Goal: Transaction & Acquisition: Purchase product/service

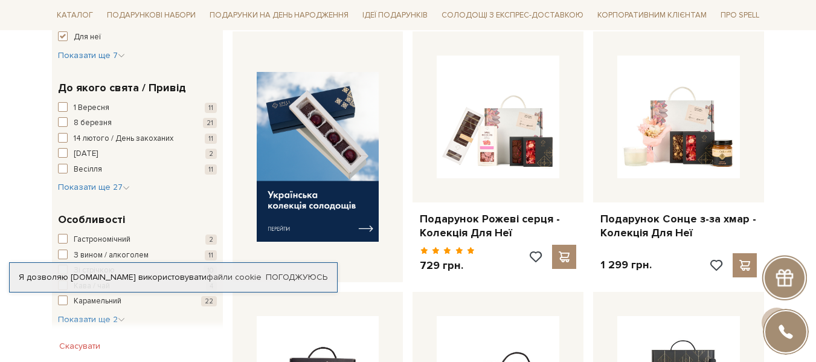
scroll to position [483, 0]
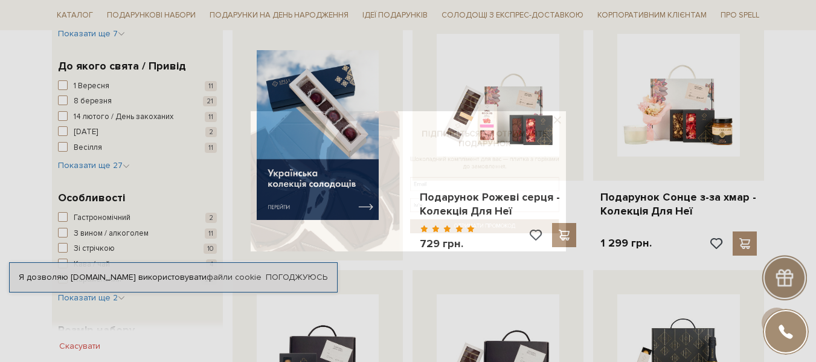
click at [75, 162] on div at bounding box center [408, 181] width 816 height 362
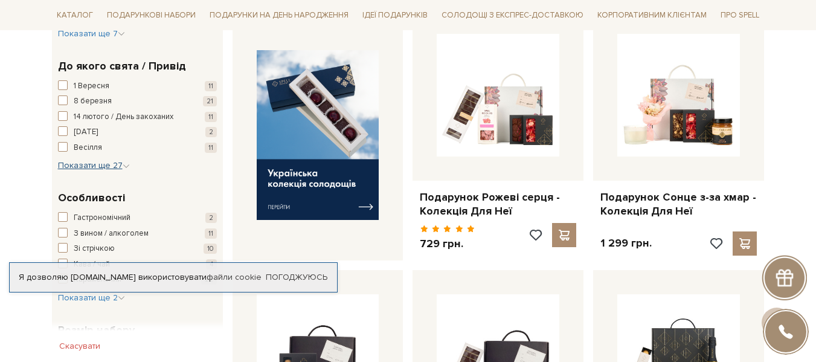
click at [75, 165] on span "Показати ще 27" at bounding box center [94, 165] width 72 height 10
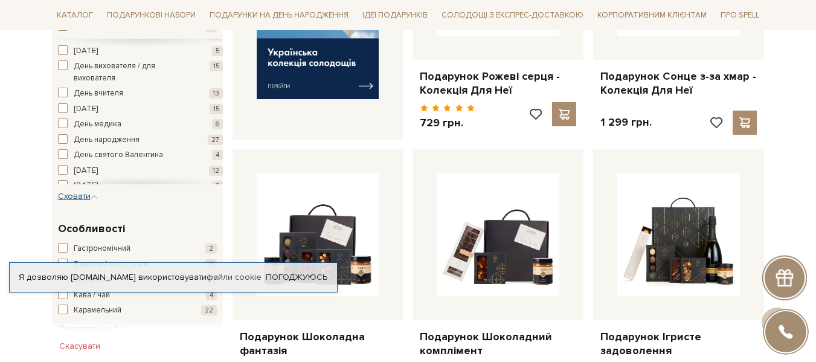
scroll to position [49, 0]
click at [136, 134] on span "День народження" at bounding box center [107, 138] width 66 height 12
